Goal: Task Accomplishment & Management: Use online tool/utility

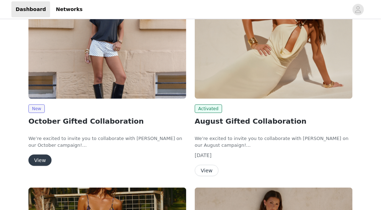
scroll to position [133, 0]
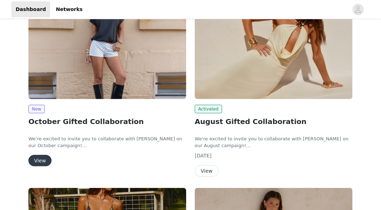
click at [34, 157] on button "View" at bounding box center [39, 160] width 23 height 11
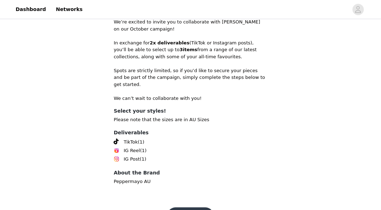
scroll to position [201, 0]
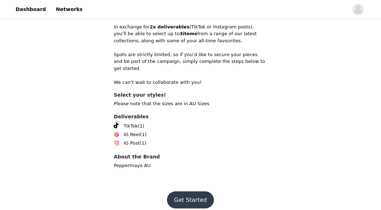
click at [184, 192] on button "Get Started" at bounding box center [190, 200] width 47 height 17
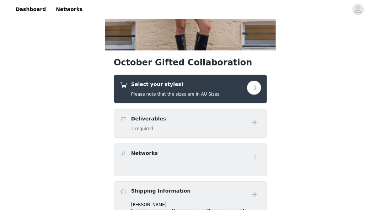
scroll to position [99, 0]
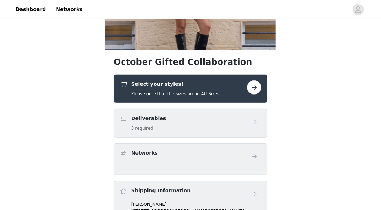
click at [216, 94] on div "Select your styles! Please note that the sizes are in AU Sizes" at bounding box center [183, 88] width 127 height 17
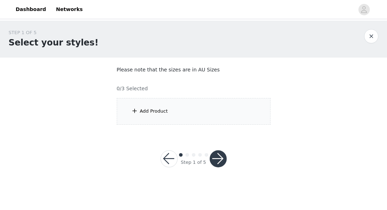
click at [234, 115] on div "Add Product" at bounding box center [194, 111] width 154 height 27
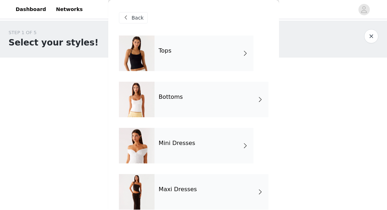
click at [136, 16] on span "Back" at bounding box center [138, 17] width 12 height 7
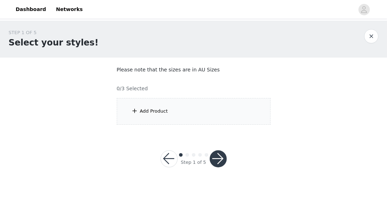
click at [150, 115] on div "Add Product" at bounding box center [154, 111] width 28 height 7
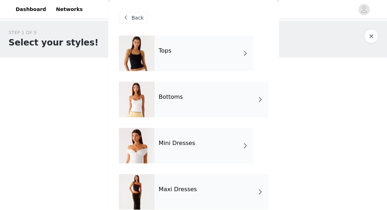
click at [188, 49] on div "Tops" at bounding box center [203, 54] width 99 height 36
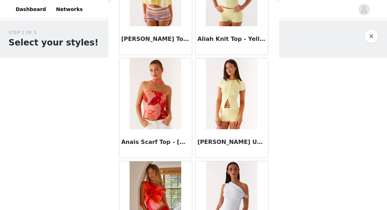
scroll to position [81, 0]
